Goal: Task Accomplishment & Management: Complete application form

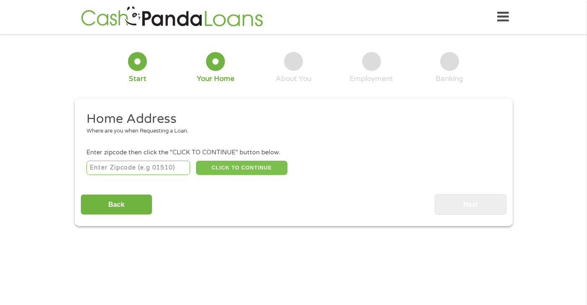
click at [269, 172] on button "CLICK TO CONTINUE" at bounding box center [241, 168] width 91 height 14
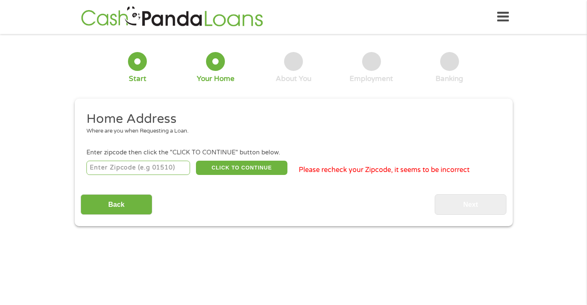
click at [147, 170] on input "number" at bounding box center [138, 168] width 104 height 14
type input "92201"
click at [250, 170] on button "CLICK TO CONTINUE" at bounding box center [241, 168] width 91 height 14
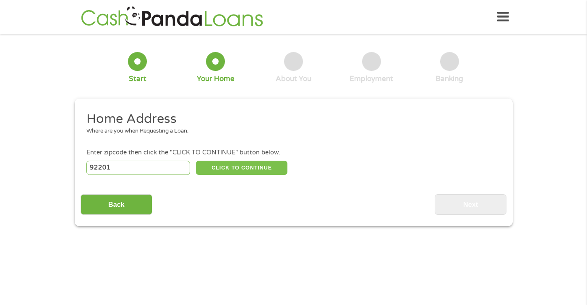
type input "92201"
type input "Indio"
select select "[US_STATE]"
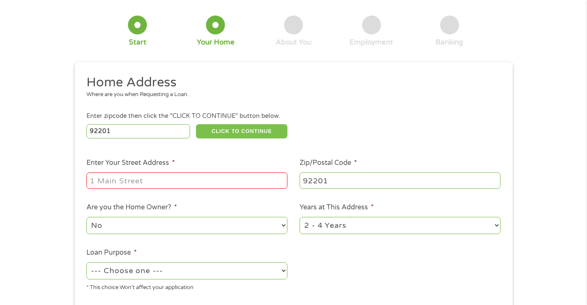
scroll to position [84, 0]
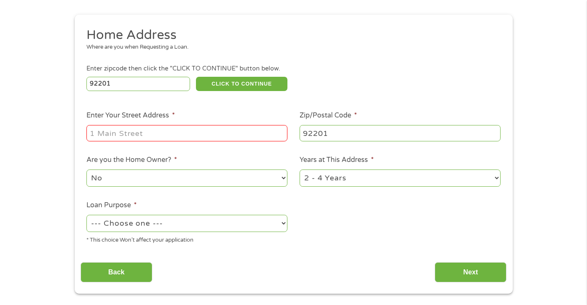
click at [150, 133] on input "Enter Your Street Address *" at bounding box center [186, 133] width 201 height 16
type input "[STREET_ADDRESS][PERSON_NAME]"
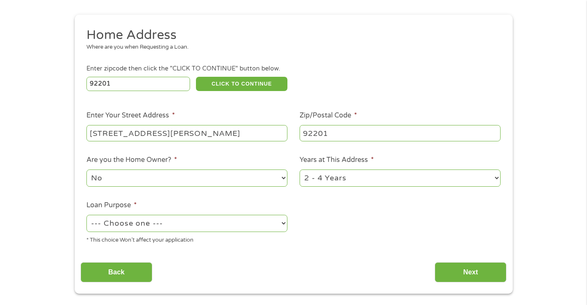
click at [344, 179] on select "1 Year or less 1 - 2 Years 2 - 4 Years Over 4 Years" at bounding box center [400, 178] width 201 height 17
select select "60months"
click at [300, 170] on select "1 Year or less 1 - 2 Years 2 - 4 Years Over 4 Years" at bounding box center [400, 178] width 201 height 17
click at [145, 223] on select "--- Choose one --- Pay Bills Debt Consolidation Home Improvement Major Purchase…" at bounding box center [186, 223] width 201 height 17
select select "homeimprovement"
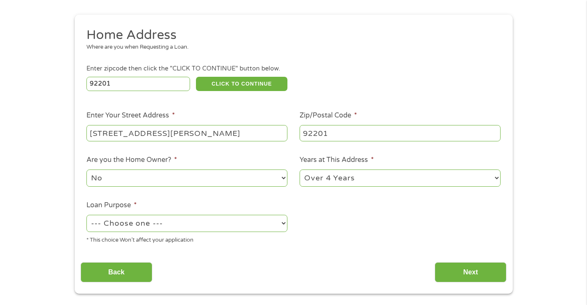
click at [86, 215] on select "--- Choose one --- Pay Bills Debt Consolidation Home Improvement Major Purchase…" at bounding box center [186, 223] width 201 height 17
click at [454, 272] on input "Next" at bounding box center [471, 272] width 72 height 21
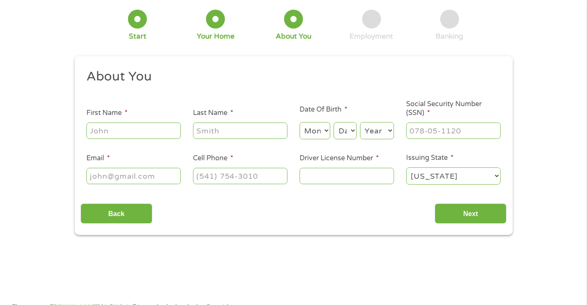
scroll to position [0, 0]
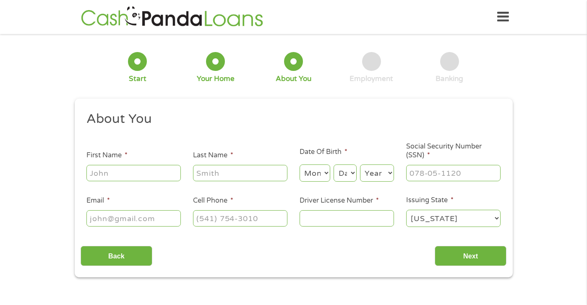
click at [124, 170] on input "First Name *" at bounding box center [133, 173] width 94 height 16
type input "[PERSON_NAME]"
select select "10"
select select "1"
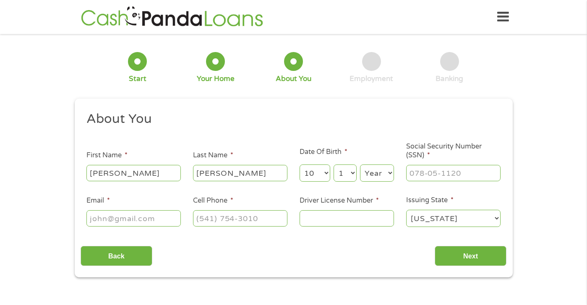
select select "1991"
type input "[EMAIL_ADDRESS][DOMAIN_NAME]"
type input "[PHONE_NUMBER]"
click at [418, 176] on input "___-__-____" at bounding box center [453, 173] width 94 height 16
type input "620-50-5662"
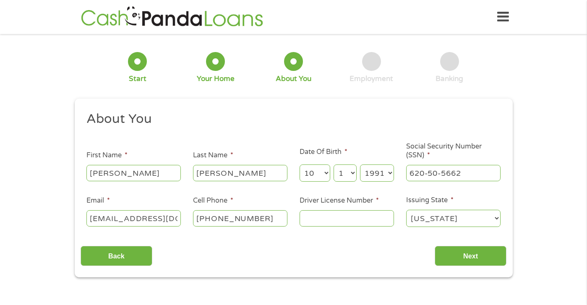
click at [336, 222] on input "Driver License Number *" at bounding box center [347, 218] width 94 height 16
type input "e3343985"
click at [452, 251] on input "Next" at bounding box center [471, 256] width 72 height 21
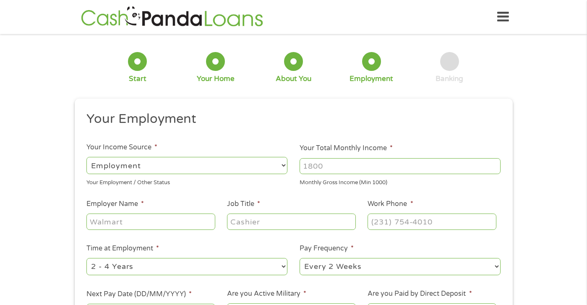
scroll to position [42, 0]
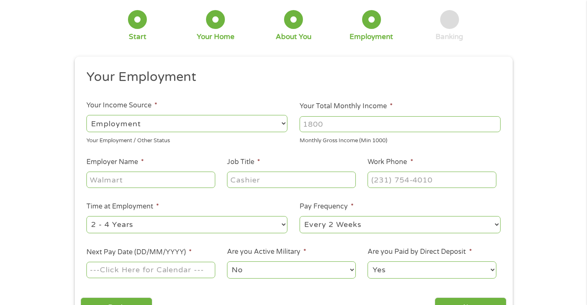
click at [322, 125] on input "Your Total Monthly Income *" at bounding box center [400, 124] width 201 height 16
drag, startPoint x: 334, startPoint y: 125, endPoint x: 282, endPoint y: 126, distance: 52.0
click at [282, 126] on ul "Your Employment Your Income Source * --- Choose one --- Employment [DEMOGRAPHIC…" at bounding box center [294, 177] width 426 height 217
type input "3900"
click at [187, 176] on input "Employer Name *" at bounding box center [150, 180] width 128 height 16
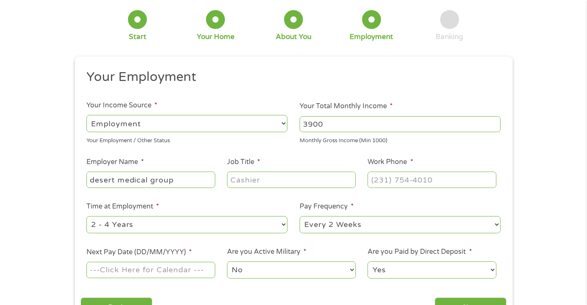
type input "desert medical group"
click at [248, 186] on input "Job Title *" at bounding box center [291, 180] width 128 height 16
type input "receptionist"
click at [389, 181] on input "(___) ___-____" at bounding box center [432, 180] width 128 height 16
type input "[PHONE_NUMBER]"
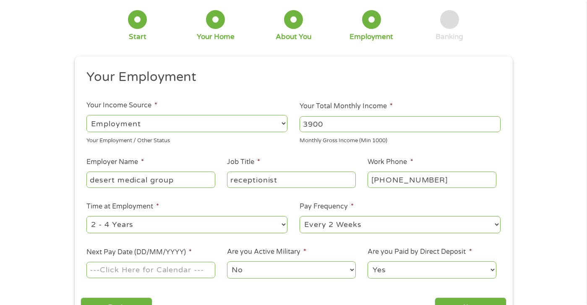
click at [207, 222] on select "--- Choose one --- 1 Year or less 1 - 2 Years 2 - 4 Years Over 4 Years" at bounding box center [186, 224] width 201 height 17
select select "60months"
click at [86, 216] on select "--- Choose one --- 1 Year or less 1 - 2 Years 2 - 4 Years Over 4 Years" at bounding box center [186, 224] width 201 height 17
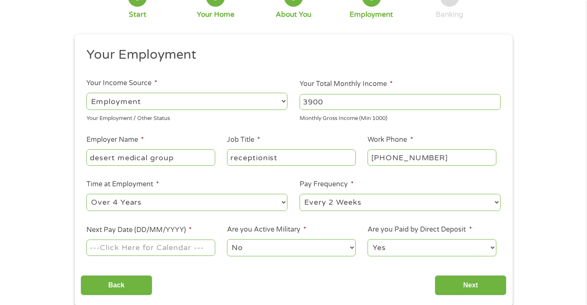
scroll to position [126, 0]
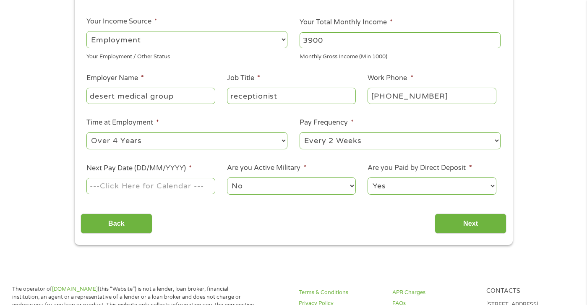
click at [162, 188] on input "Next Pay Date (DD/MM/YYYY) *" at bounding box center [150, 186] width 128 height 16
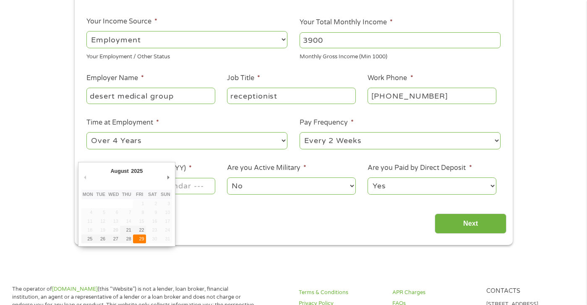
type input "[DATE]"
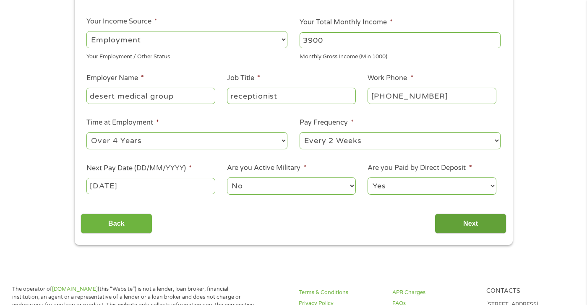
click at [453, 221] on input "Next" at bounding box center [471, 224] width 72 height 21
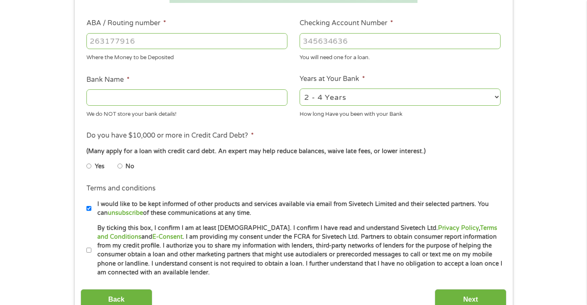
scroll to position [252, 0]
click at [108, 44] on input "ABA / Routing number *" at bounding box center [186, 41] width 201 height 16
type input "121000358"
type input "BANK OF AMERICA NA"
type input "121000358"
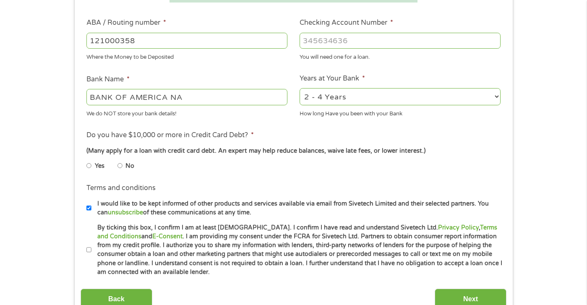
click at [333, 40] on input "Checking Account Number *" at bounding box center [400, 41] width 201 height 16
type input "325135570494"
click at [336, 97] on select "2 - 4 Years 6 - 12 Months 1 - 2 Years Over 4 Years" at bounding box center [400, 96] width 201 height 17
select select "60months"
click at [300, 88] on select "2 - 4 Years 6 - 12 Months 1 - 2 Years Over 4 Years" at bounding box center [400, 96] width 201 height 17
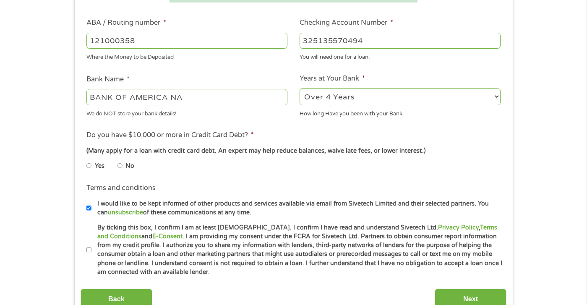
click at [119, 165] on input "No" at bounding box center [119, 165] width 5 height 13
radio input "true"
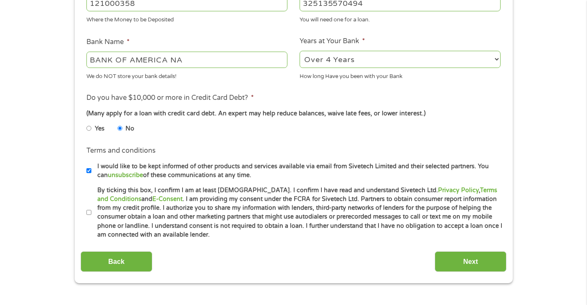
scroll to position [294, 0]
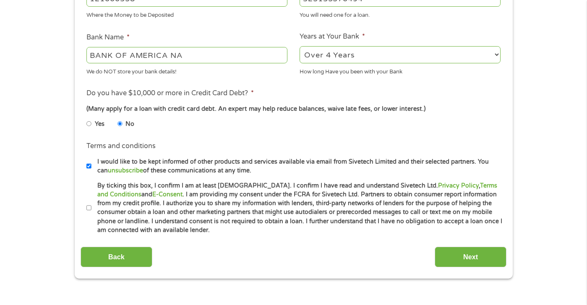
click at [88, 210] on input "By ticking this box, I confirm I am at least [DEMOGRAPHIC_DATA]. I confirm I ha…" at bounding box center [88, 207] width 5 height 13
checkbox input "true"
click at [483, 264] on input "Next" at bounding box center [471, 257] width 72 height 21
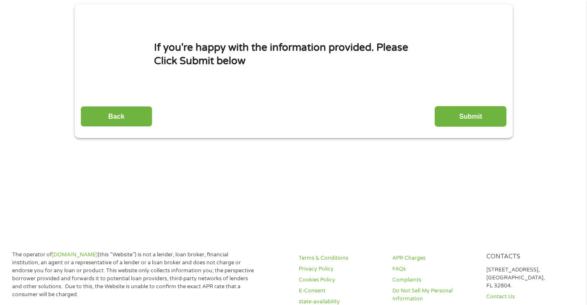
scroll to position [0, 0]
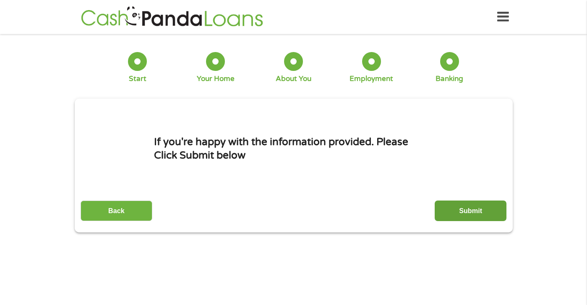
click at [466, 211] on input "Submit" at bounding box center [471, 211] width 72 height 21
